Goal: Task Accomplishment & Management: Manage account settings

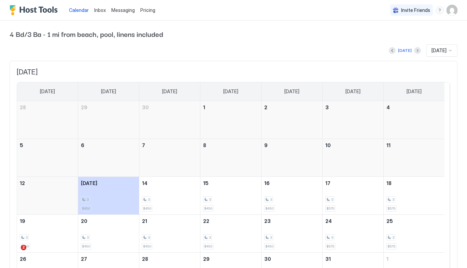
click at [42, 9] on img "Host Tools Logo" at bounding box center [35, 10] width 51 height 10
click at [447, 10] on img "User profile" at bounding box center [451, 10] width 11 height 11
click at [376, 38] on span "Settings" at bounding box center [385, 38] width 18 height 6
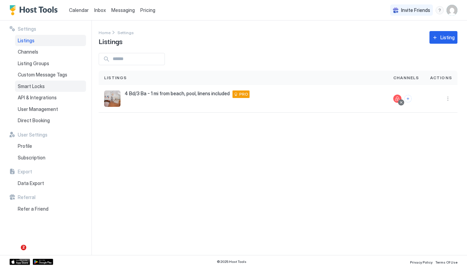
click at [44, 88] on div "Smart Locks" at bounding box center [50, 87] width 71 height 12
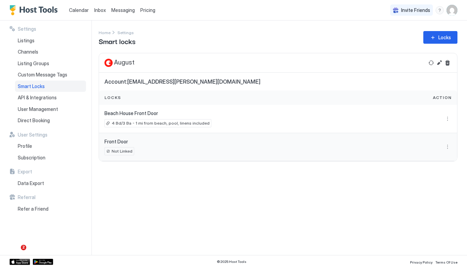
click at [129, 151] on span "Not Linked" at bounding box center [122, 151] width 21 height 6
click at [447, 144] on button "More options" at bounding box center [447, 147] width 8 height 8
click at [442, 154] on span "Details" at bounding box center [440, 156] width 14 height 5
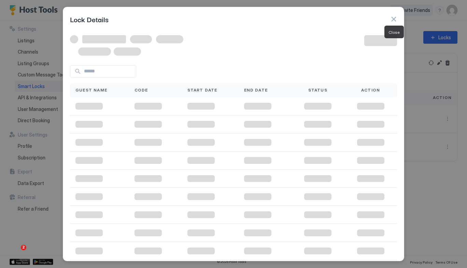
click at [393, 17] on button "button" at bounding box center [393, 19] width 7 height 7
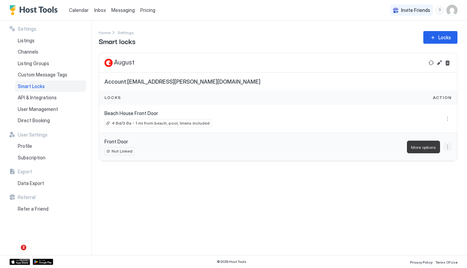
click at [446, 146] on button "More options" at bounding box center [447, 147] width 8 height 8
click at [429, 166] on div "Settings" at bounding box center [438, 167] width 24 height 5
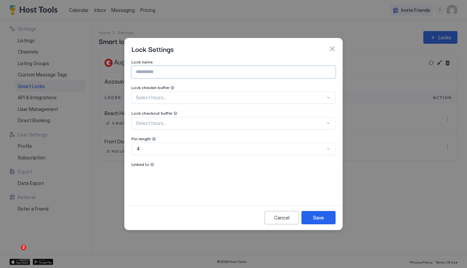
click at [178, 72] on input "Input Field" at bounding box center [233, 72] width 203 height 12
click at [175, 97] on div "Lock name Lock checkin buffer Select hours... Lock checkout buffer Select hours…" at bounding box center [233, 127] width 204 height 136
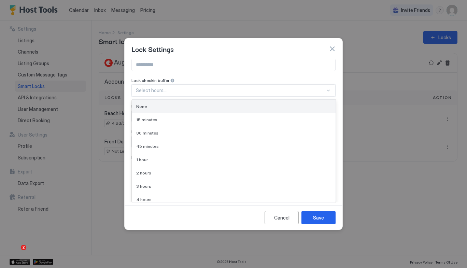
click at [170, 107] on div "None" at bounding box center [233, 106] width 195 height 5
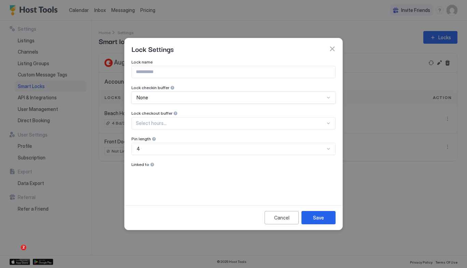
scroll to position [0, 0]
click at [318, 215] on div "Save" at bounding box center [318, 217] width 11 height 7
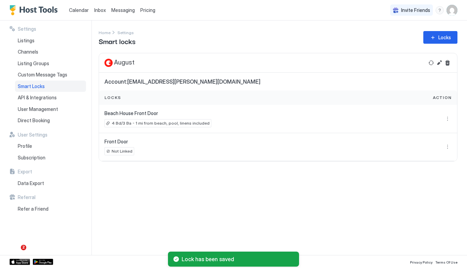
click at [128, 189] on div "Settings Home Settings Smart locks Locks August Account: [EMAIL_ADDRESS][PERSON…" at bounding box center [283, 137] width 368 height 234
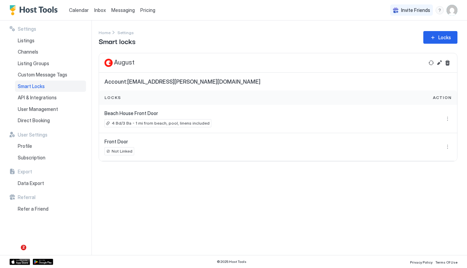
click at [43, 85] on span "Smart Locks" at bounding box center [31, 86] width 27 height 6
click at [111, 153] on div "Not Linked" at bounding box center [119, 151] width 30 height 8
click at [113, 143] on span "Front Door" at bounding box center [116, 141] width 24 height 6
click at [429, 60] on button "Refresh" at bounding box center [431, 63] width 8 height 8
click at [118, 151] on span "Not Linked" at bounding box center [122, 151] width 21 height 6
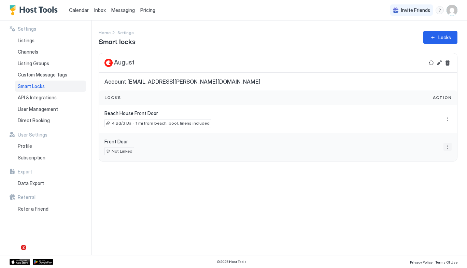
click at [449, 146] on button "More options" at bounding box center [447, 147] width 8 height 8
click at [437, 155] on span "Details" at bounding box center [440, 156] width 14 height 5
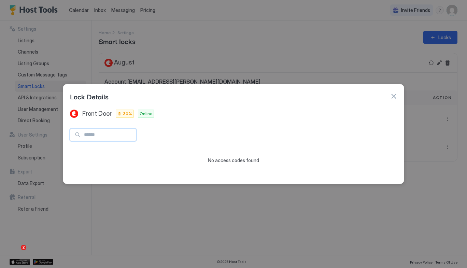
click at [132, 132] on input "Input Field" at bounding box center [108, 135] width 55 height 12
click at [394, 98] on button "button" at bounding box center [393, 96] width 7 height 7
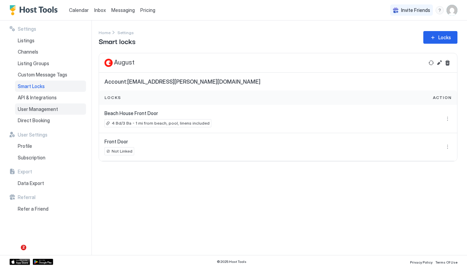
click at [45, 109] on span "User Management" at bounding box center [38, 109] width 40 height 6
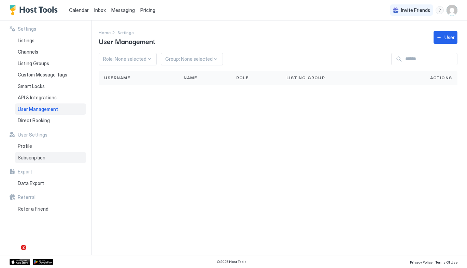
click at [33, 156] on span "Subscription" at bounding box center [32, 158] width 28 height 6
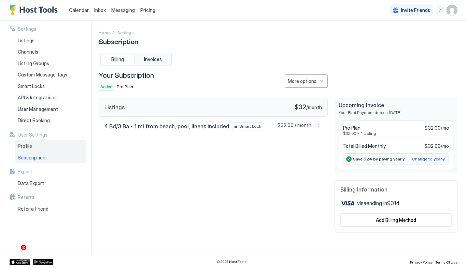
click at [29, 143] on span "Profile" at bounding box center [25, 146] width 14 height 6
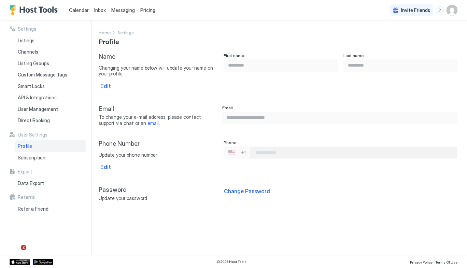
type input "**********"
click at [28, 40] on span "Listings" at bounding box center [26, 41] width 17 height 6
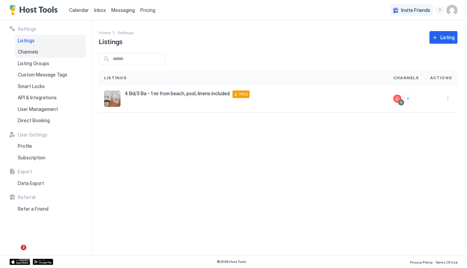
click at [28, 51] on span "Channels" at bounding box center [28, 52] width 20 height 6
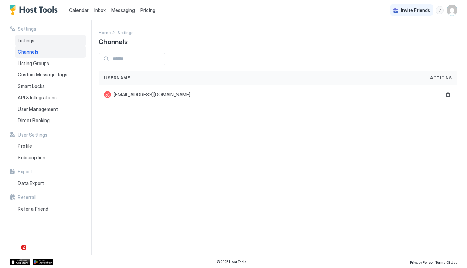
click at [29, 43] on span "Listings" at bounding box center [26, 41] width 17 height 6
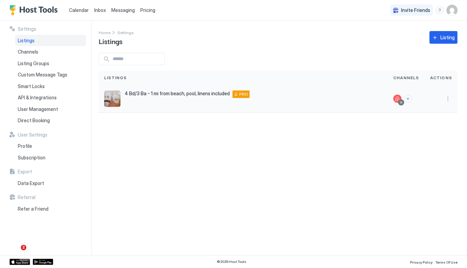
click at [449, 93] on div at bounding box center [440, 99] width 33 height 28
click at [447, 98] on button "More options" at bounding box center [447, 98] width 8 height 8
click at [439, 119] on div "Pricing" at bounding box center [430, 119] width 47 height 11
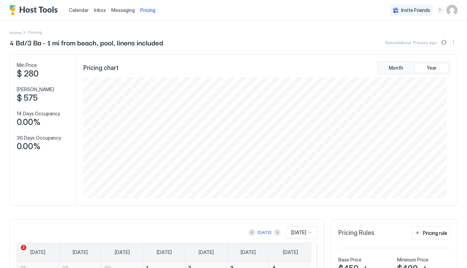
scroll to position [121, 363]
